Goal: Navigation & Orientation: Find specific page/section

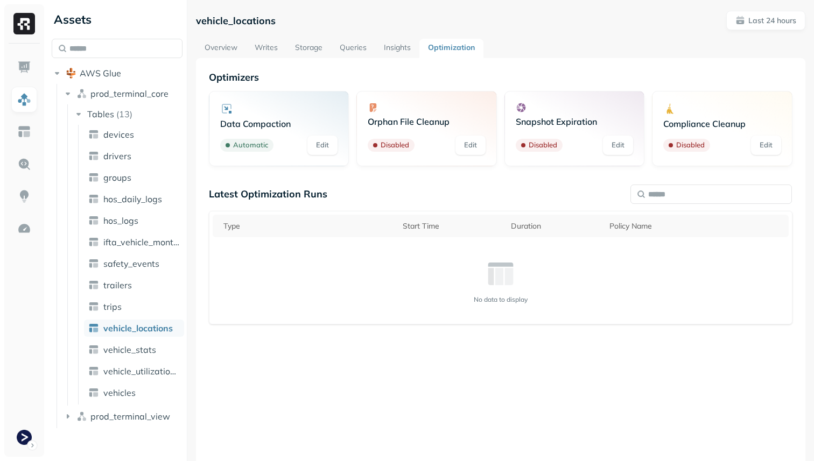
scroll to position [58, 0]
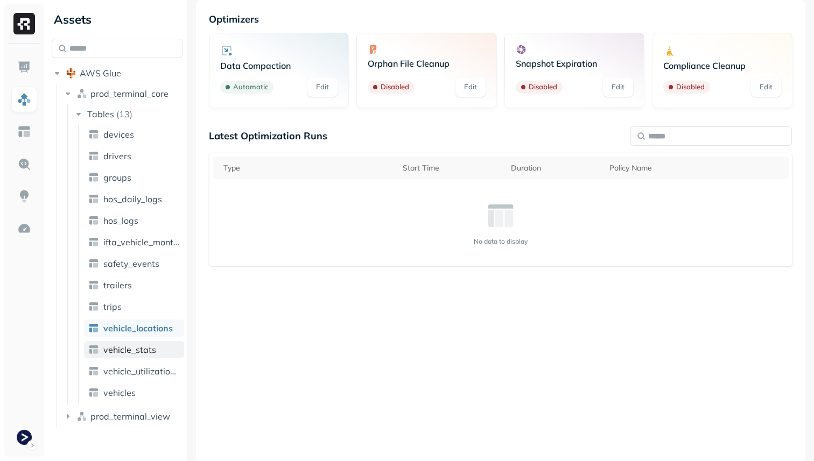
click at [109, 348] on span "vehicle_stats" at bounding box center [129, 349] width 53 height 11
